Goal: Task Accomplishment & Management: Use online tool/utility

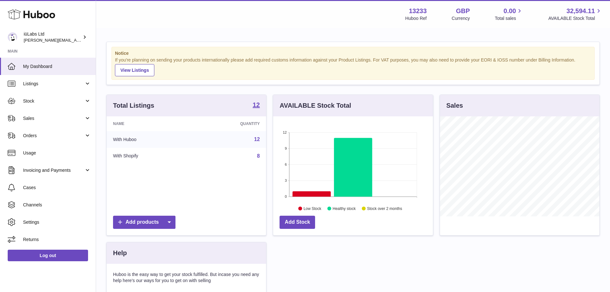
scroll to position [100, 160]
click at [49, 115] on span "Sales" at bounding box center [53, 118] width 61 height 6
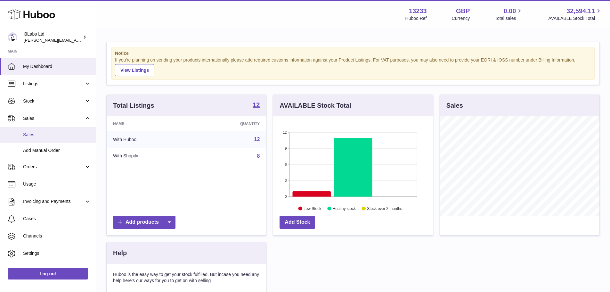
click at [30, 133] on span "Sales" at bounding box center [57, 135] width 68 height 6
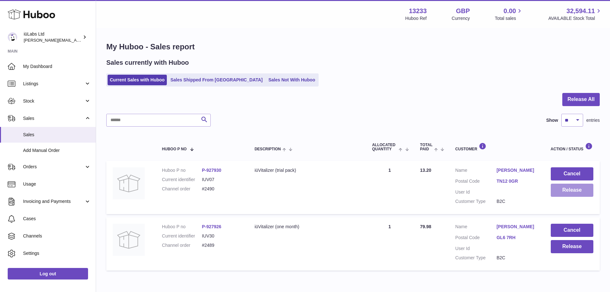
click at [566, 191] on button "Release" at bounding box center [572, 189] width 43 height 13
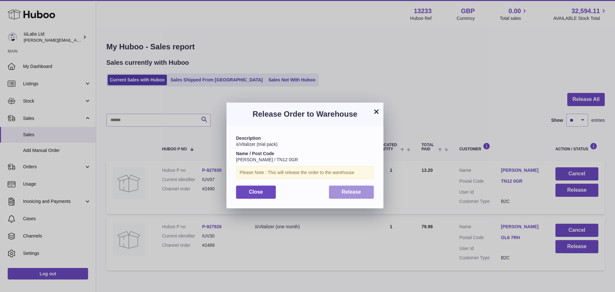
click at [365, 196] on button "Release" at bounding box center [351, 191] width 45 height 13
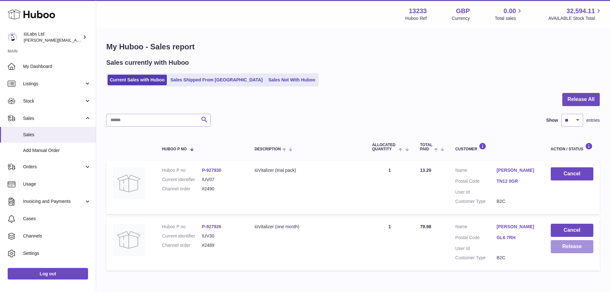
click at [571, 246] on button "Release" at bounding box center [572, 246] width 43 height 13
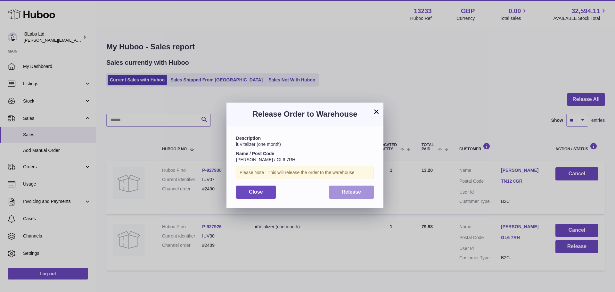
click at [359, 194] on span "Release" at bounding box center [352, 191] width 20 height 5
